Goal: Use online tool/utility: Utilize a website feature to perform a specific function

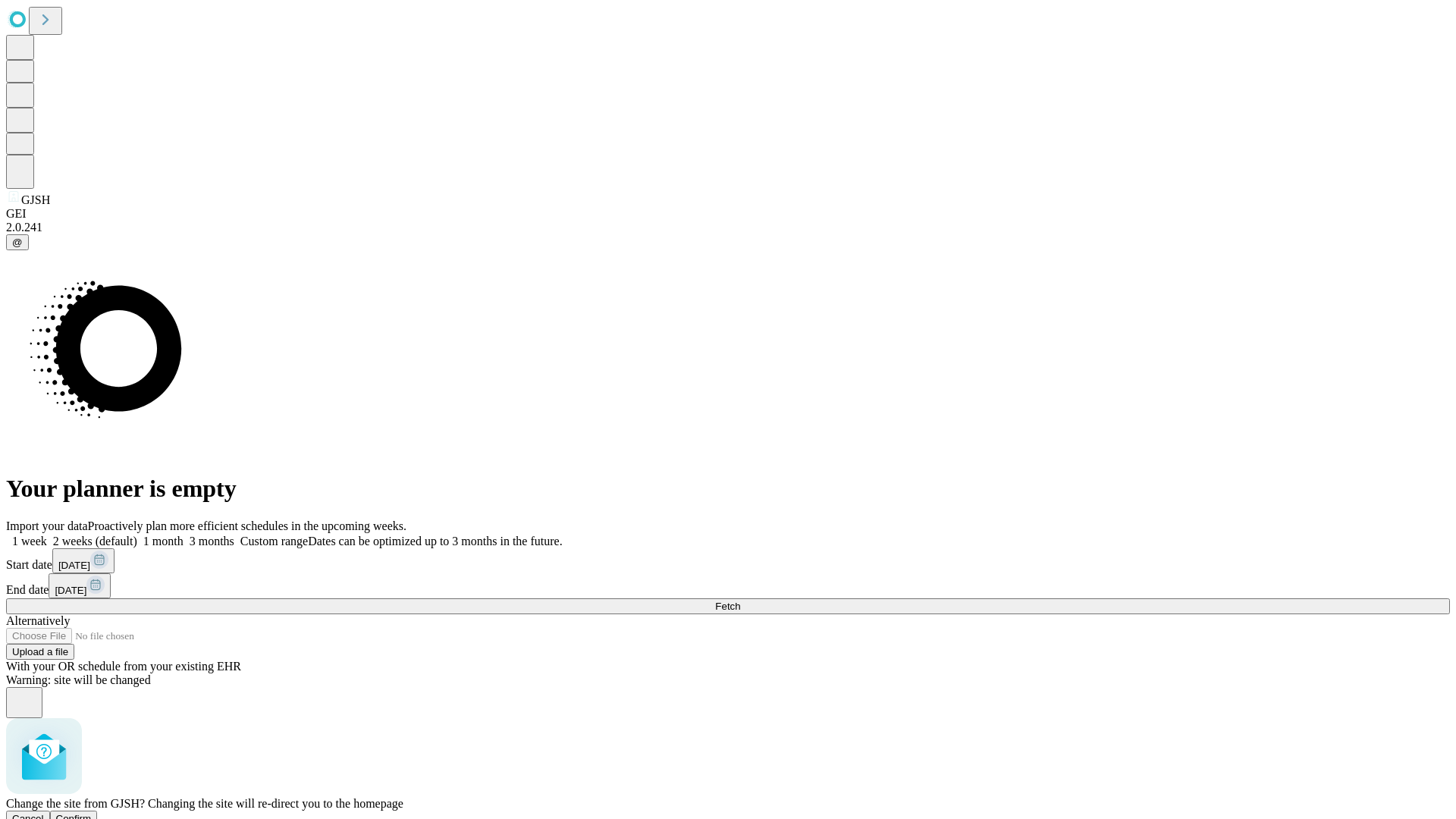
click at [92, 813] on span "Confirm" at bounding box center [73, 819] width 35 height 11
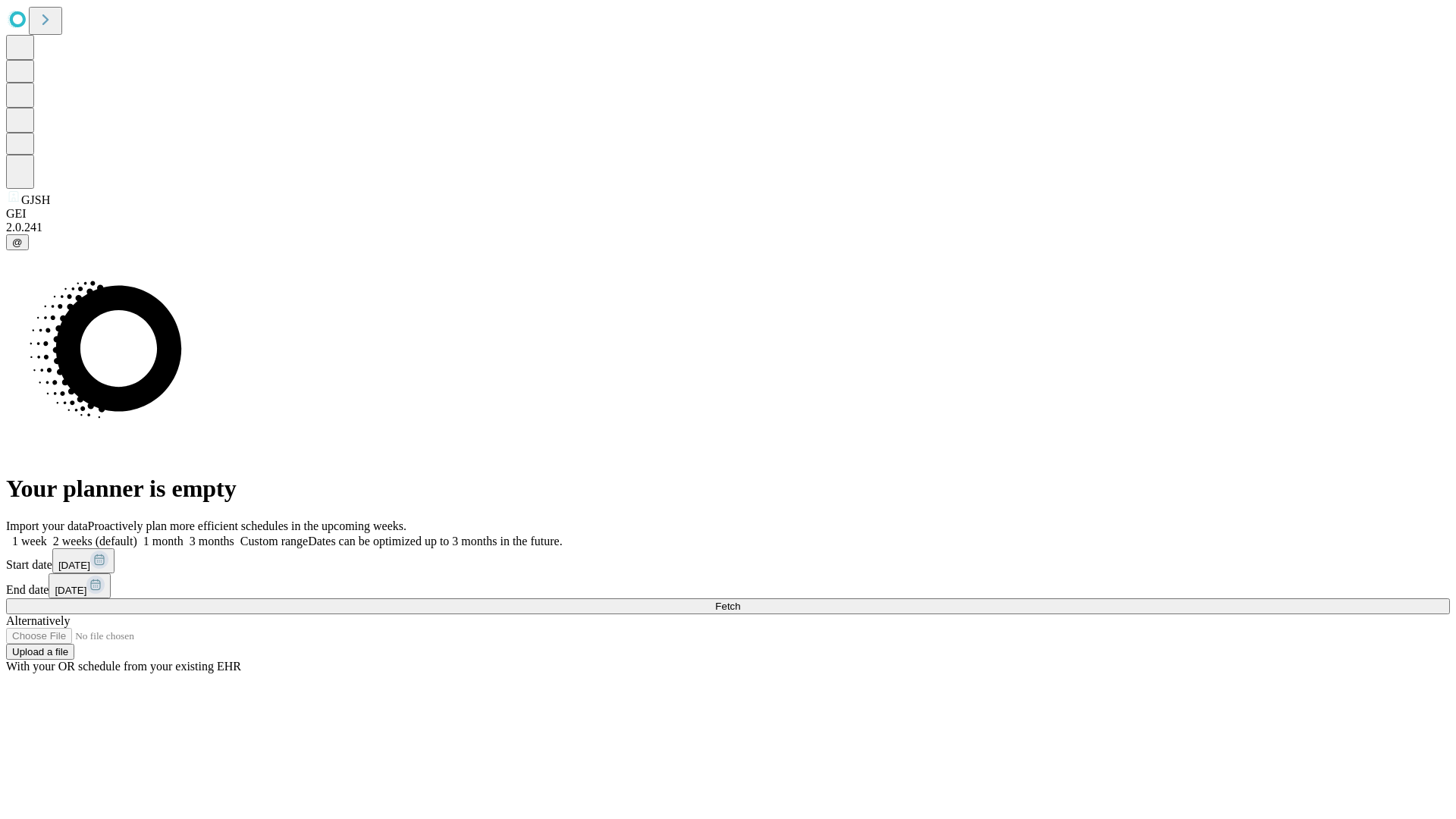
click at [183, 535] on label "1 month" at bounding box center [160, 542] width 47 height 13
click at [740, 601] on span "Fetch" at bounding box center [728, 606] width 25 height 11
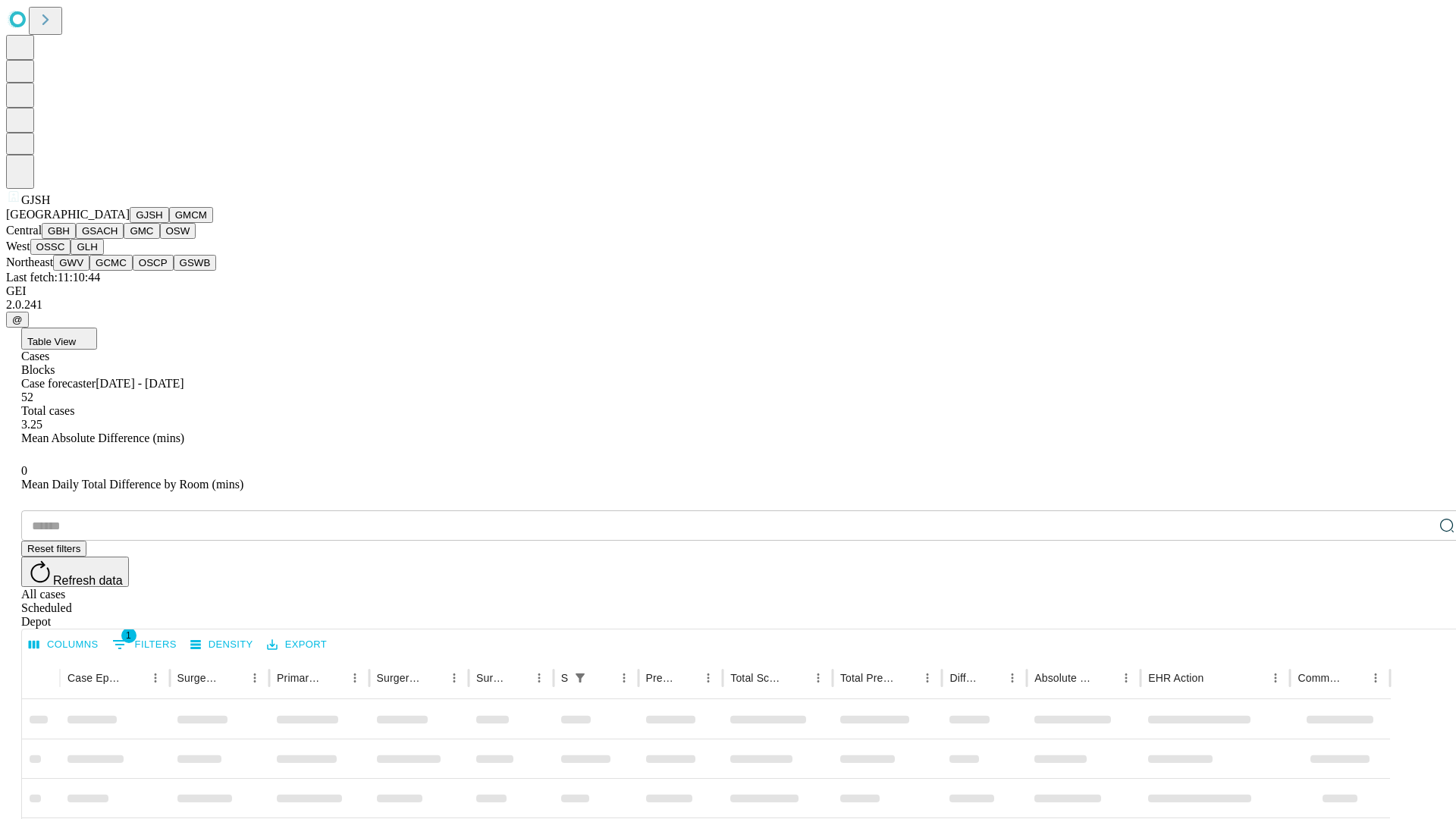
click at [169, 223] on button "GMCM" at bounding box center [191, 215] width 44 height 16
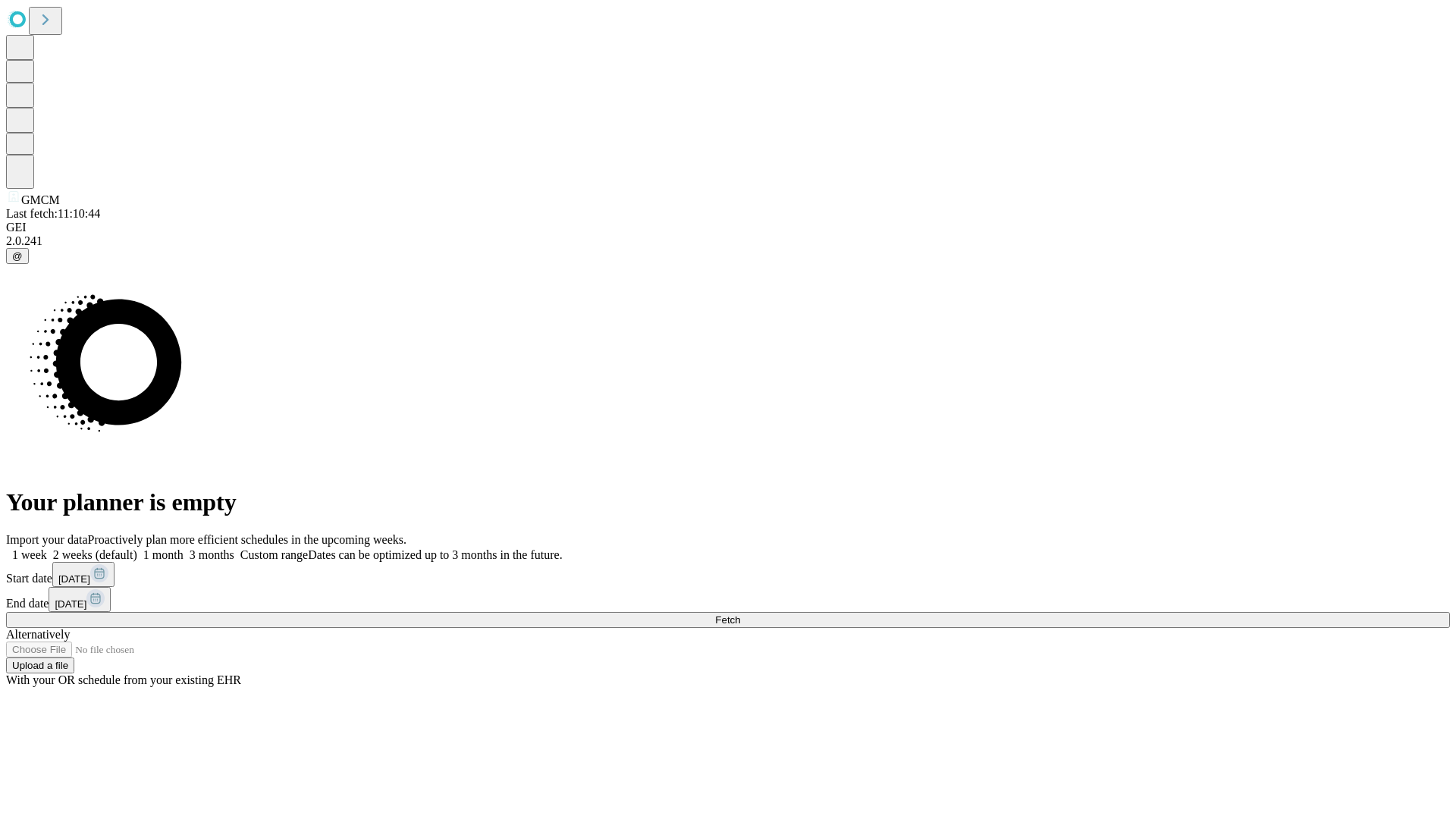
click at [183, 548] on label "1 month" at bounding box center [160, 555] width 47 height 13
click at [740, 614] on span "Fetch" at bounding box center [728, 620] width 25 height 11
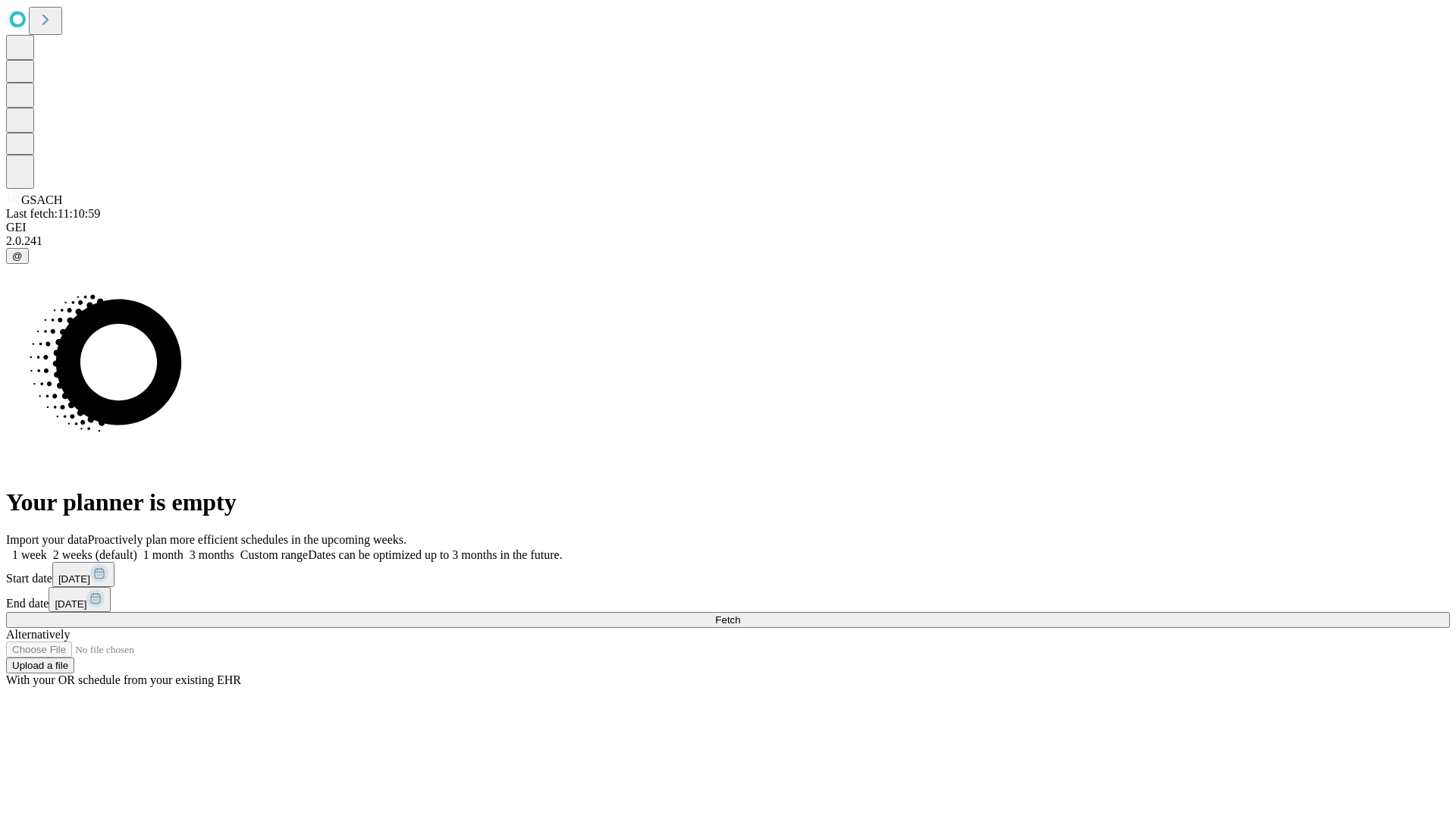
click at [740, 614] on span "Fetch" at bounding box center [728, 620] width 25 height 11
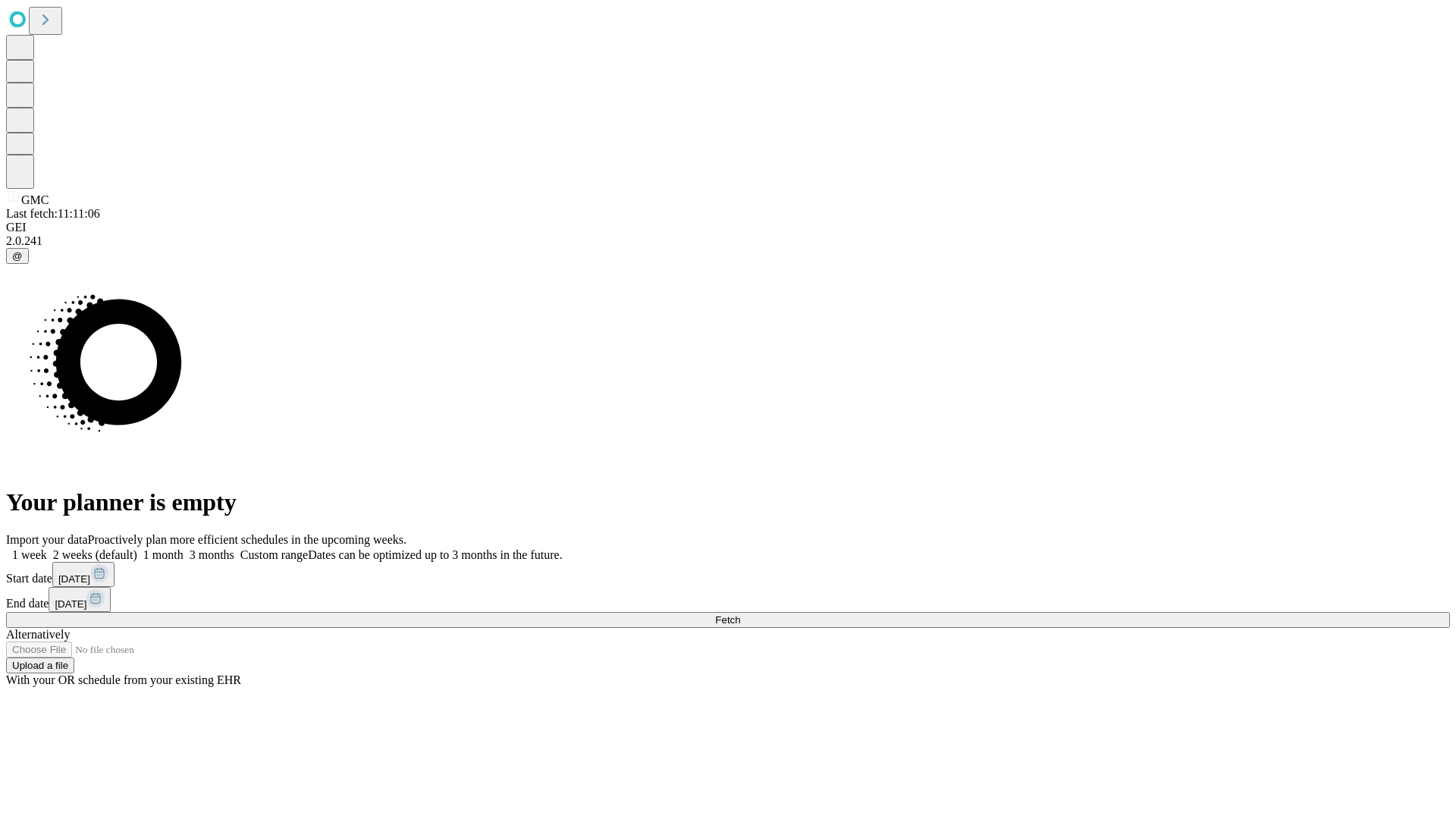
click at [740, 614] on span "Fetch" at bounding box center [728, 620] width 25 height 11
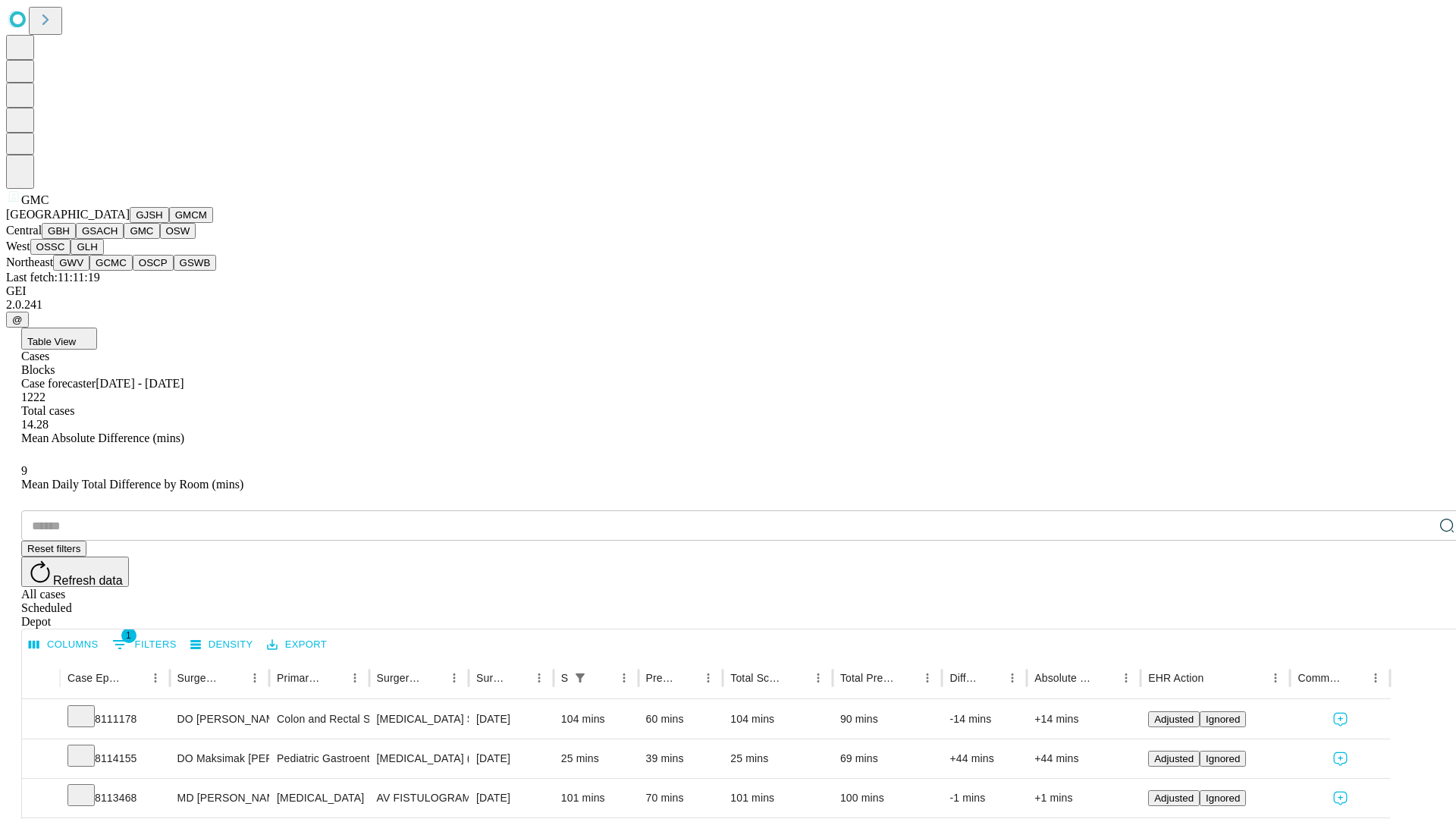
click at [160, 239] on button "OSW" at bounding box center [178, 231] width 36 height 16
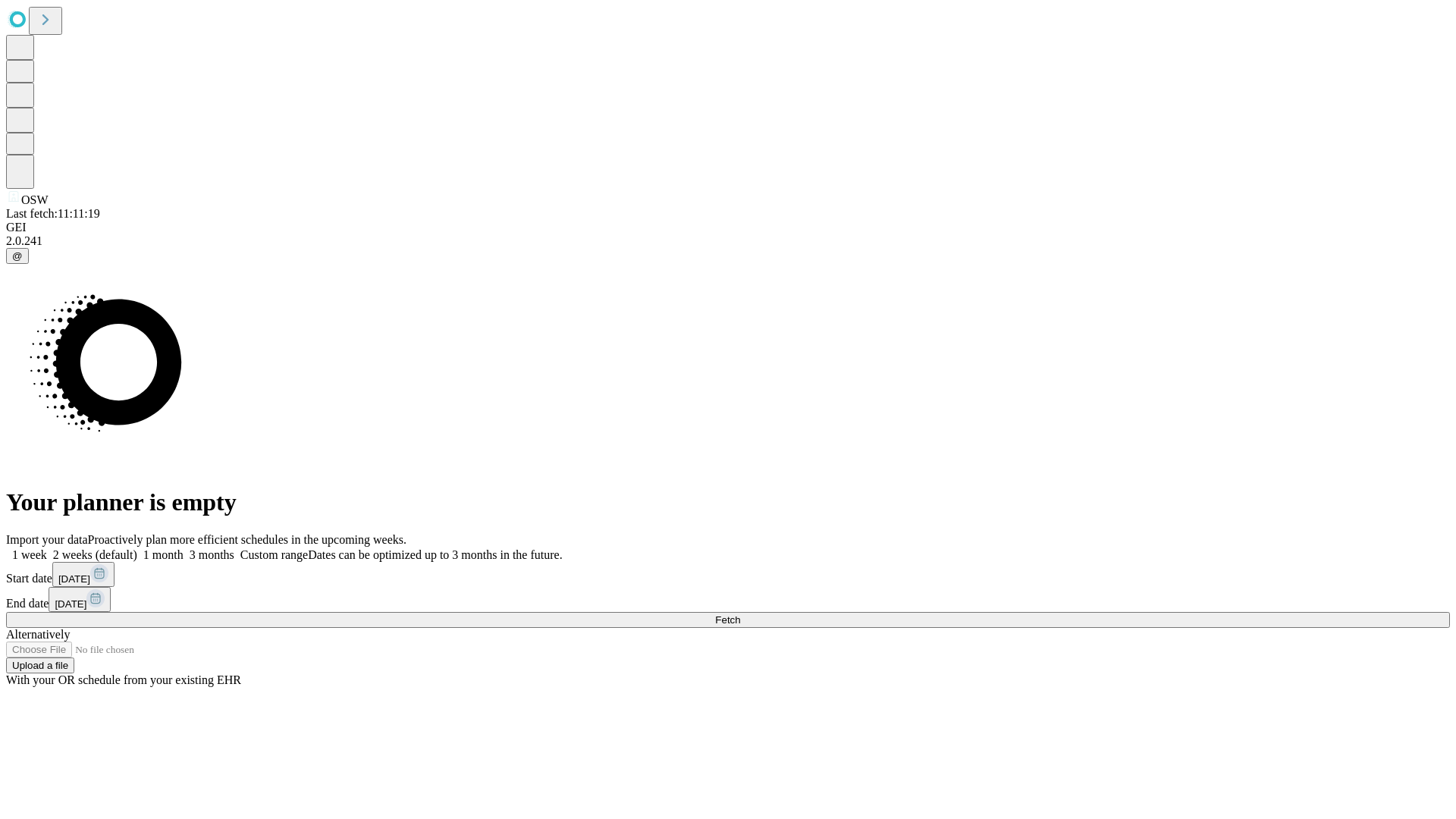
click at [183, 548] on label "1 month" at bounding box center [160, 555] width 47 height 13
click at [740, 614] on span "Fetch" at bounding box center [728, 620] width 25 height 11
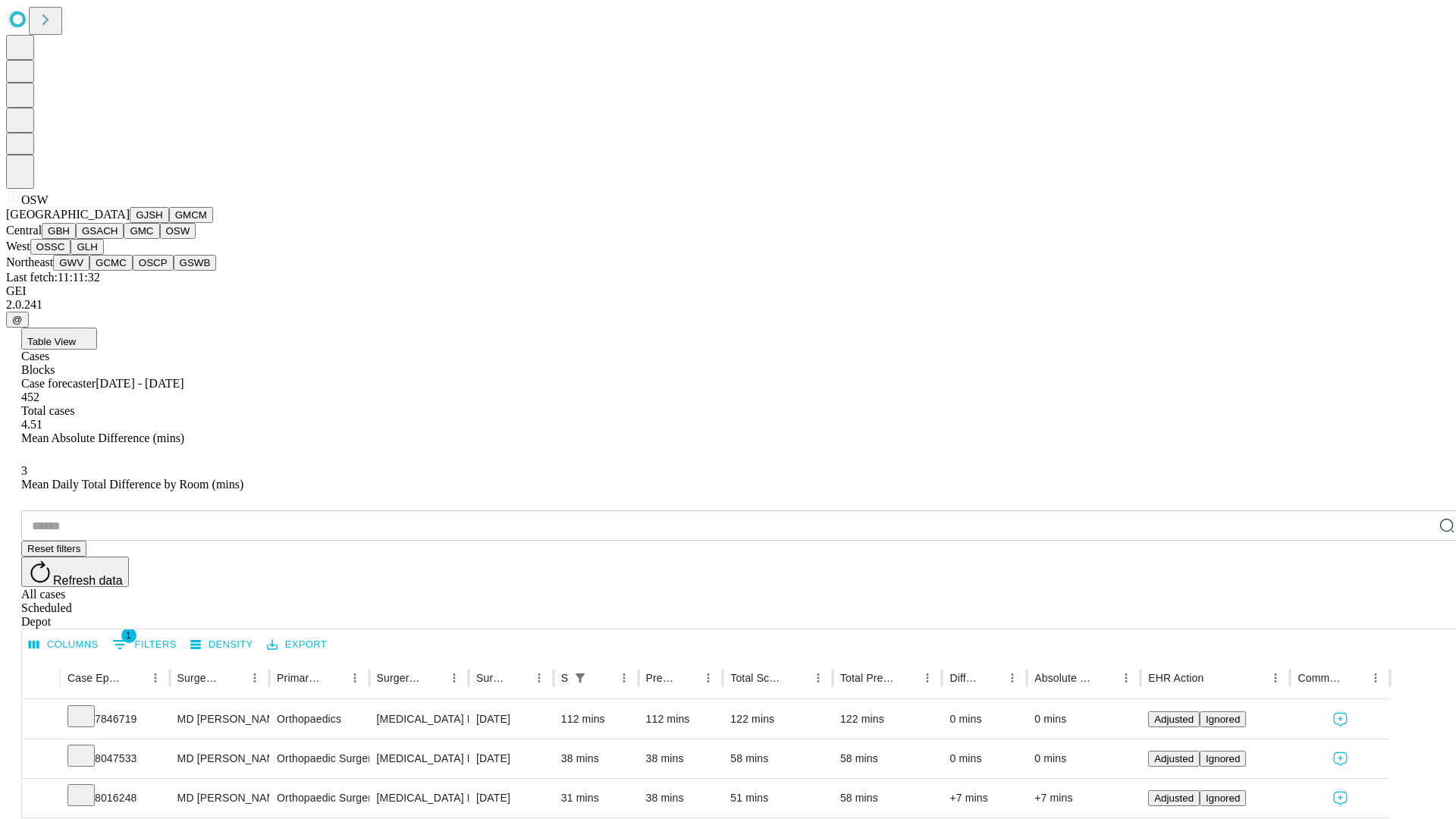
click at [72, 255] on button "OSSC" at bounding box center [51, 247] width 41 height 16
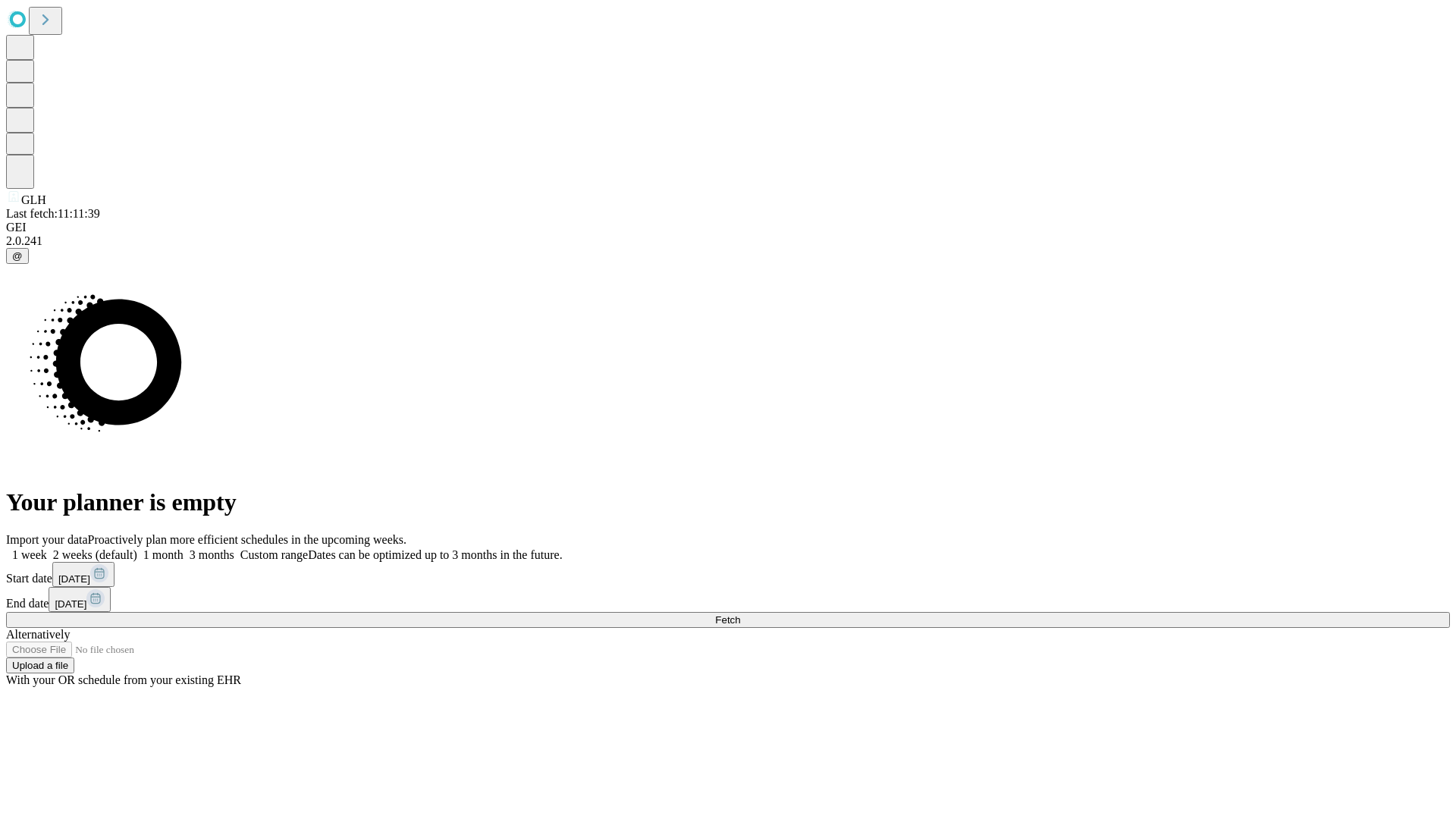
click at [183, 548] on label "1 month" at bounding box center [160, 555] width 47 height 13
click at [740, 614] on span "Fetch" at bounding box center [728, 620] width 25 height 11
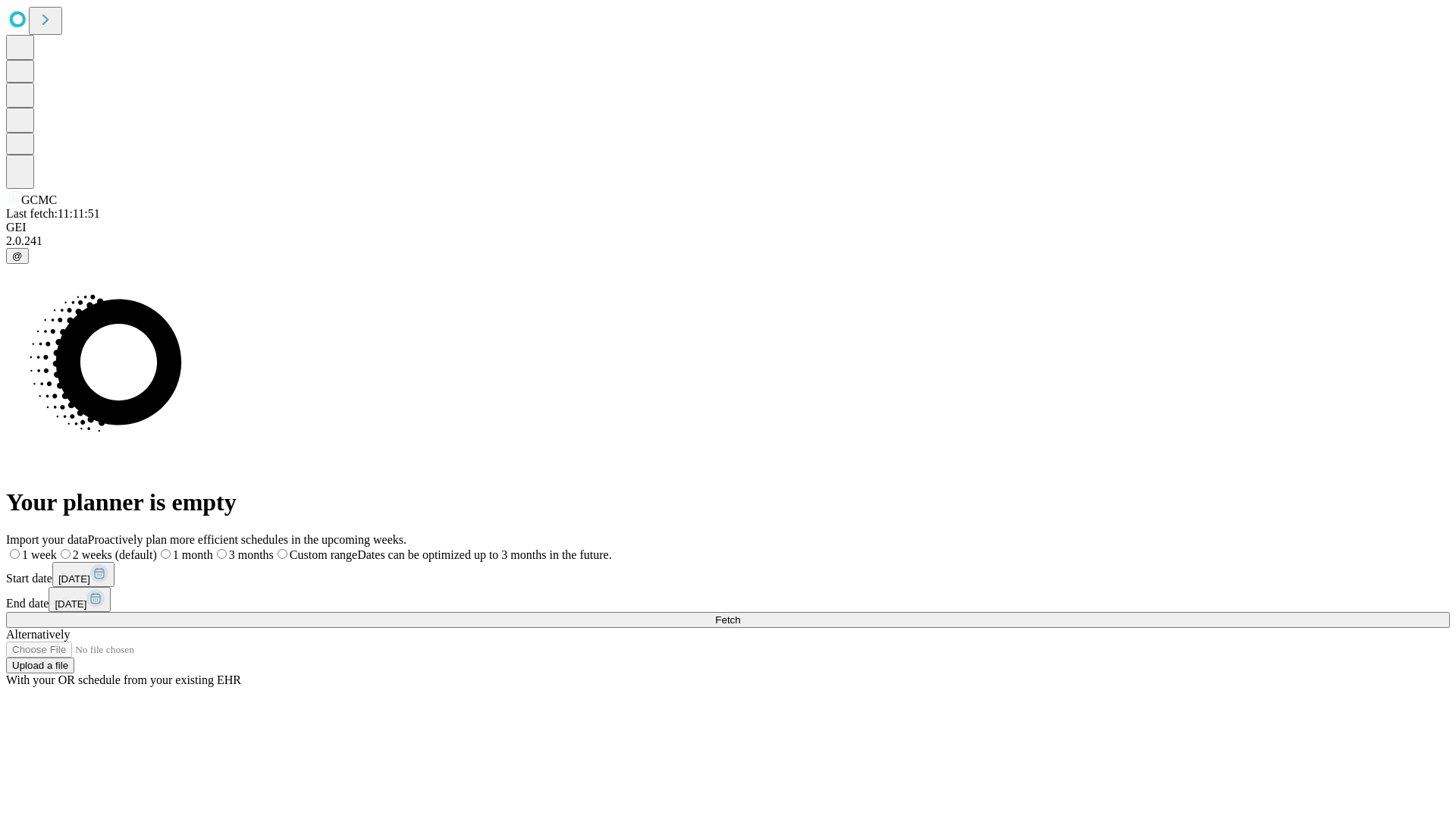
click at [213, 548] on label "1 month" at bounding box center [185, 555] width 56 height 13
click at [740, 614] on span "Fetch" at bounding box center [728, 620] width 25 height 11
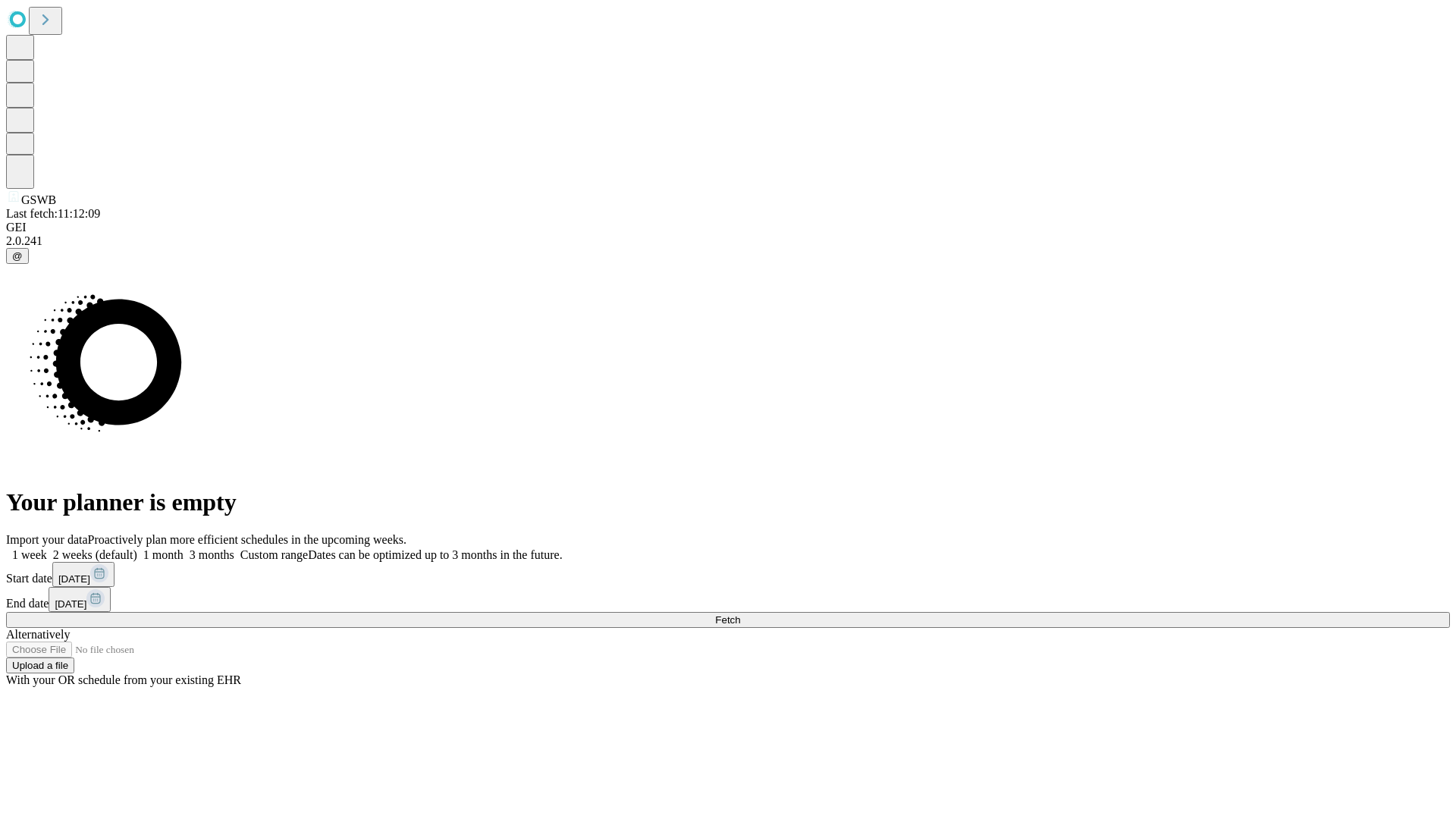
click at [183, 548] on label "1 month" at bounding box center [160, 555] width 47 height 13
click at [740, 614] on span "Fetch" at bounding box center [728, 620] width 25 height 11
